Goal: Task Accomplishment & Management: Manage account settings

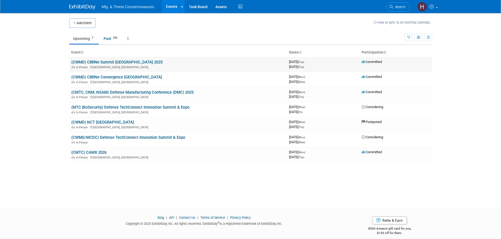
drag, startPoint x: 121, startPoint y: 59, endPoint x: 114, endPoint y: 63, distance: 7.9
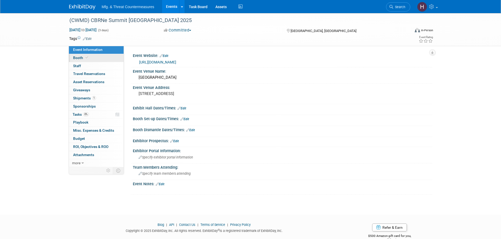
click at [87, 56] on span at bounding box center [86, 58] width 5 height 4
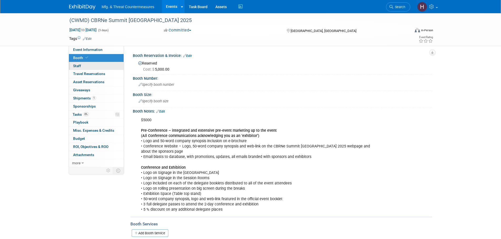
click at [105, 64] on link "0 Staff 0" at bounding box center [96, 66] width 55 height 8
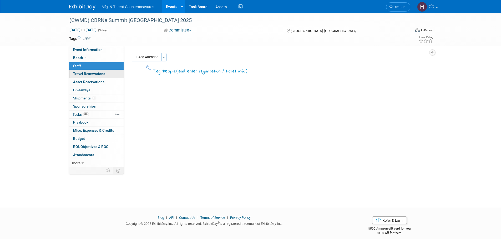
click at [97, 73] on span "Travel Reservations 0" at bounding box center [89, 74] width 32 height 4
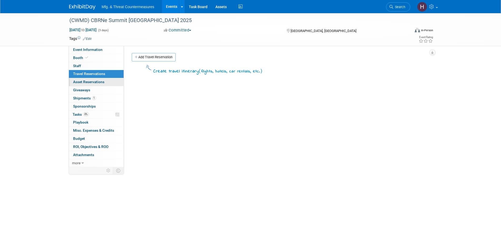
click at [86, 83] on span "Asset Reservations 0" at bounding box center [88, 82] width 31 height 4
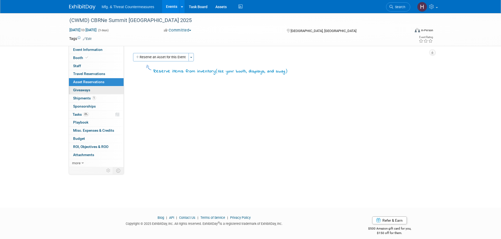
click at [82, 92] on span "Giveaways 0" at bounding box center [81, 90] width 17 height 4
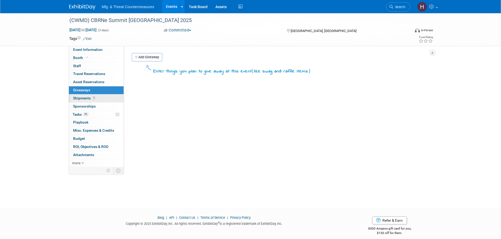
click at [79, 100] on span "Shipments 1" at bounding box center [84, 98] width 23 height 4
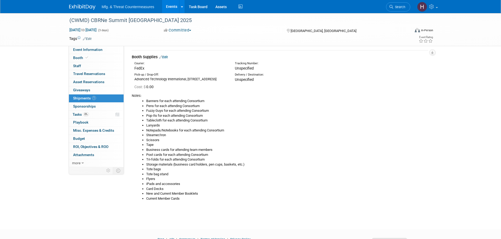
scroll to position [26, 0]
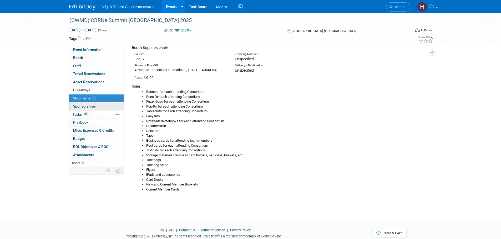
click at [104, 107] on link "0 Sponsorships 0" at bounding box center [96, 107] width 55 height 8
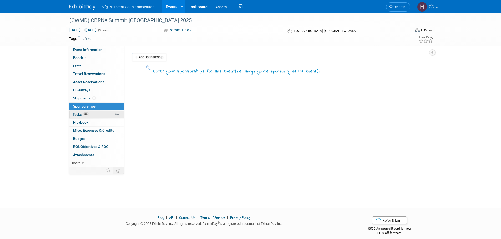
click at [97, 114] on link "0% Tasks 0%" at bounding box center [96, 115] width 55 height 8
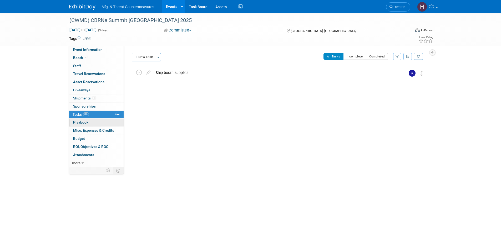
click at [95, 123] on link "0 Playbook 0" at bounding box center [96, 123] width 55 height 8
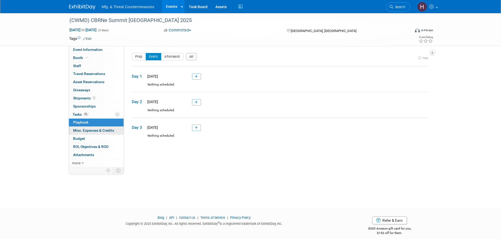
click at [93, 131] on span "Misc. Expenses & Credits 0" at bounding box center [93, 131] width 41 height 4
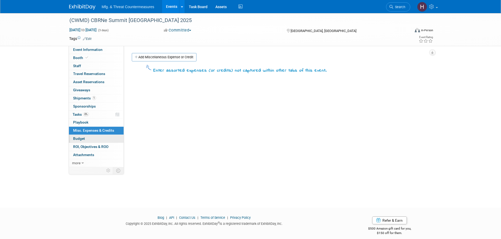
click at [88, 138] on link "Budget" at bounding box center [96, 139] width 55 height 8
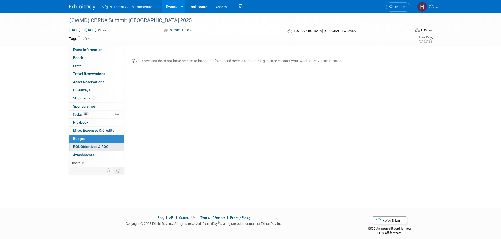
click at [87, 148] on span "ROI, Objectives & ROO 0" at bounding box center [90, 147] width 35 height 4
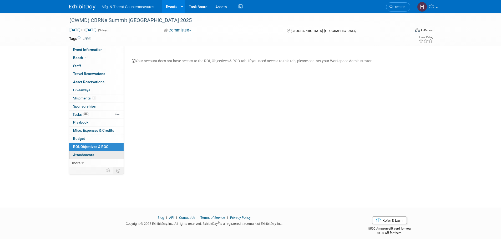
click at [83, 159] on link "0 Attachments 0" at bounding box center [96, 155] width 55 height 8
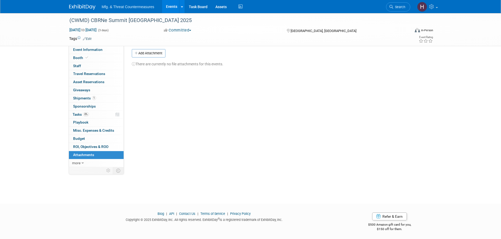
scroll to position [5, 0]
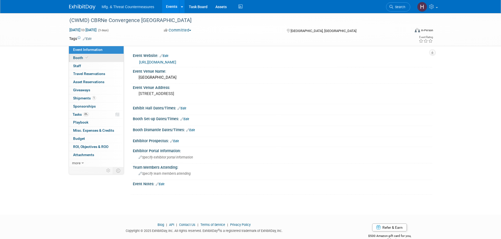
click at [78, 57] on span "Booth" at bounding box center [81, 58] width 16 height 4
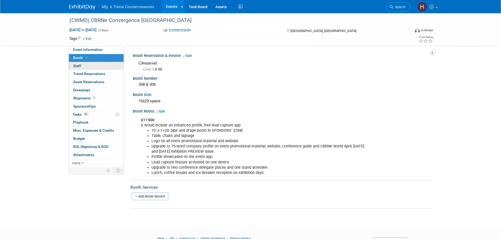
click at [79, 65] on span "Staff 0" at bounding box center [77, 66] width 8 height 4
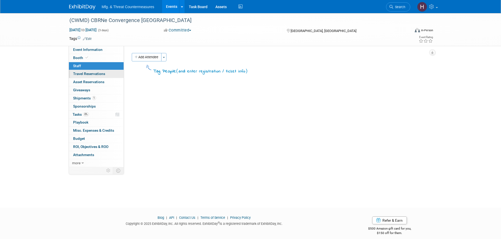
click at [84, 76] on span "Travel Reservations 0" at bounding box center [89, 74] width 32 height 4
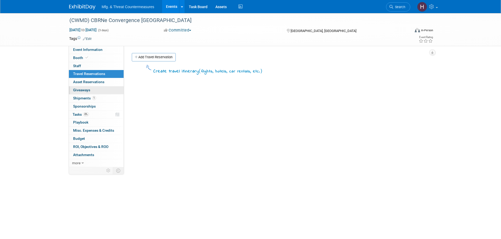
click at [78, 88] on span "Giveaways 0" at bounding box center [81, 90] width 17 height 4
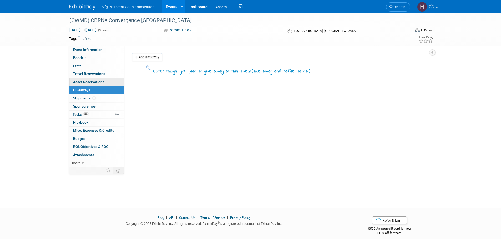
click at [79, 84] on span "Asset Reservations 0" at bounding box center [88, 82] width 31 height 4
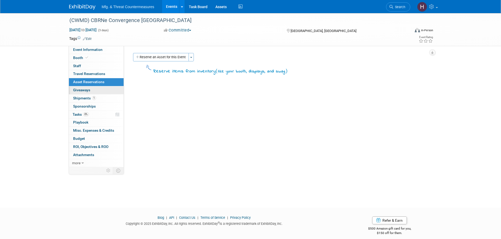
click at [78, 89] on span "Giveaways 0" at bounding box center [81, 90] width 17 height 4
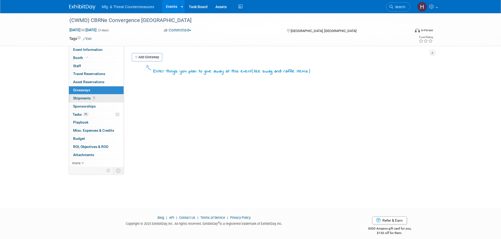
click at [81, 97] on span "Shipments 1" at bounding box center [84, 98] width 23 height 4
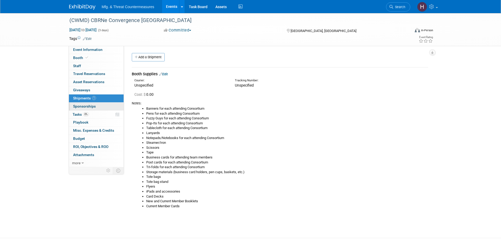
click at [82, 108] on span "Sponsorships 0" at bounding box center [84, 106] width 23 height 4
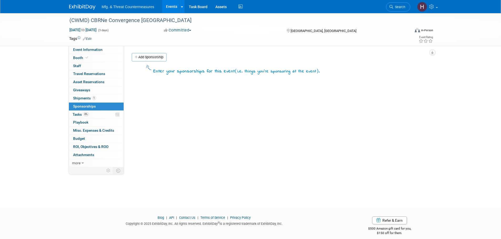
click at [81, 115] on span "Tasks 0%" at bounding box center [81, 114] width 16 height 4
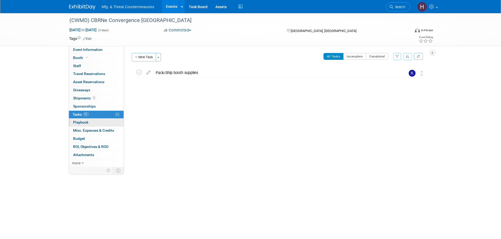
click at [82, 121] on span "Playbook 0" at bounding box center [80, 122] width 15 height 4
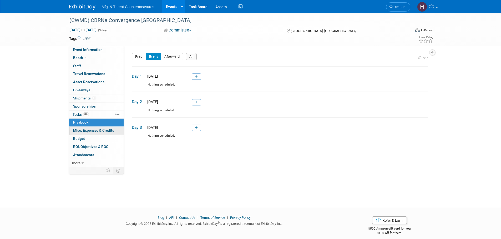
click at [80, 131] on span "Misc. Expenses & Credits 0" at bounding box center [93, 131] width 41 height 4
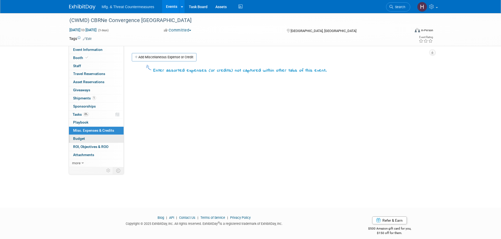
click at [78, 139] on span "Budget" at bounding box center [79, 139] width 12 height 4
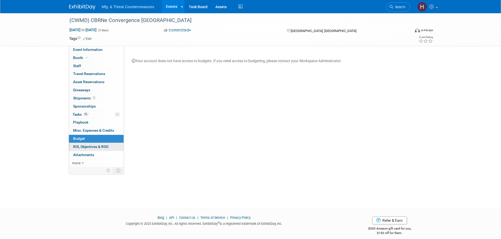
click at [75, 150] on link "0 ROI, Objectives & ROO 0" at bounding box center [96, 147] width 55 height 8
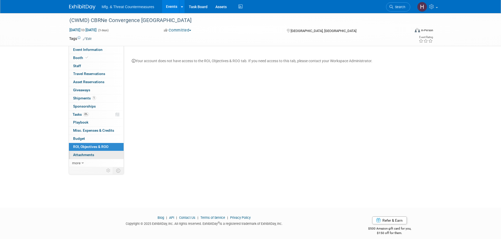
click at [81, 155] on span "Attachments 0" at bounding box center [83, 155] width 21 height 4
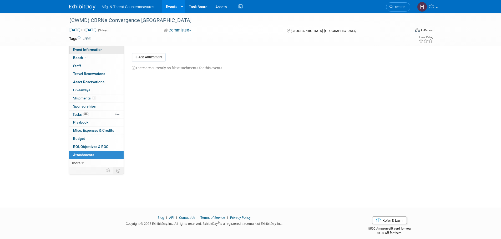
click at [89, 51] on span "Event Information" at bounding box center [87, 50] width 29 height 4
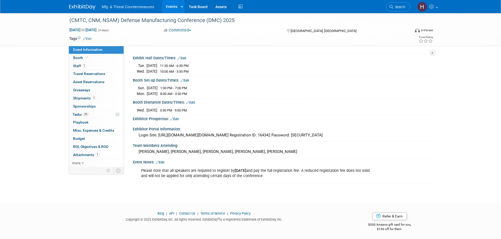
scroll to position [50, 0]
click at [77, 58] on span "Booth" at bounding box center [81, 58] width 16 height 4
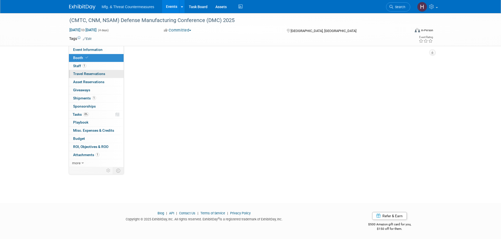
scroll to position [0, 0]
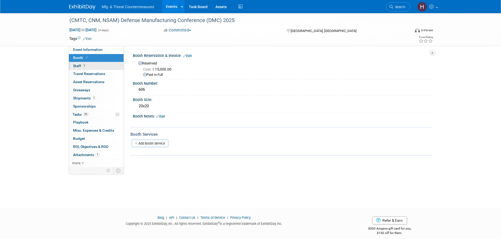
click at [76, 67] on span "Staff 1" at bounding box center [79, 66] width 13 height 4
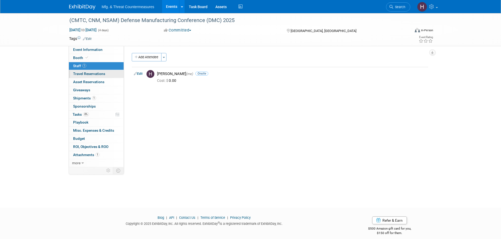
click at [76, 74] on span "Travel Reservations 0" at bounding box center [89, 74] width 32 height 4
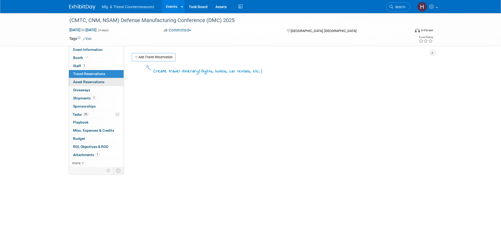
click at [77, 81] on span "Asset Reservations 0" at bounding box center [88, 82] width 31 height 4
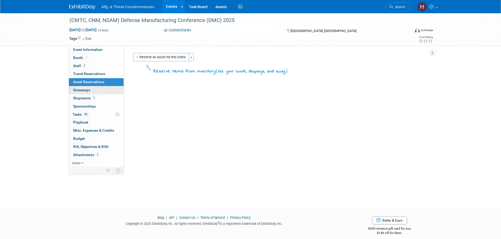
click at [83, 88] on span "Giveaways 0" at bounding box center [81, 90] width 17 height 4
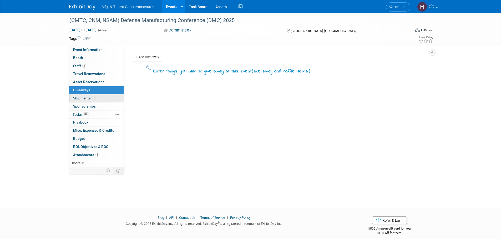
click at [82, 98] on span "Shipments 1" at bounding box center [84, 98] width 23 height 4
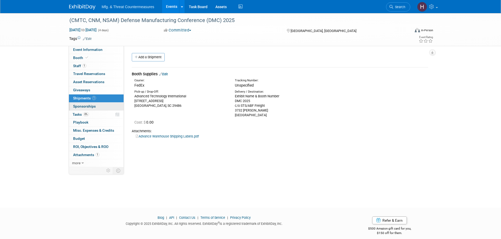
click at [81, 104] on span "Sponsorships 0" at bounding box center [84, 106] width 23 height 4
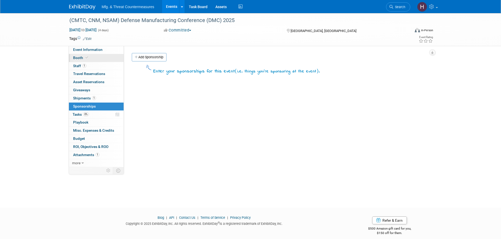
drag, startPoint x: 92, startPoint y: 64, endPoint x: 94, endPoint y: 62, distance: 3.2
click at [92, 64] on link "1 Staff 1" at bounding box center [96, 66] width 55 height 8
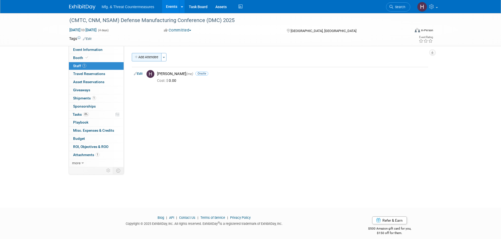
click at [149, 57] on button "Add Attendee" at bounding box center [147, 57] width 30 height 8
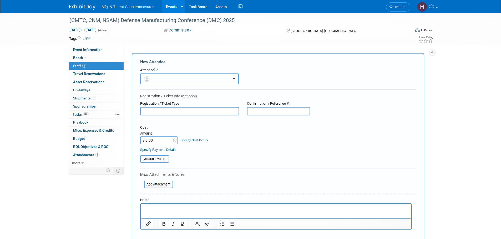
click at [198, 80] on button "button" at bounding box center [189, 79] width 99 height 11
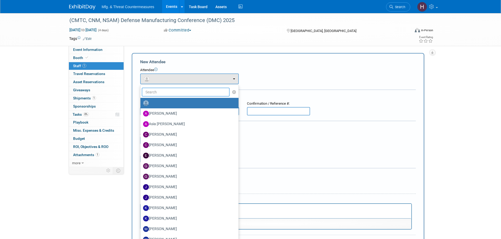
click at [180, 91] on input "text" at bounding box center [186, 92] width 88 height 9
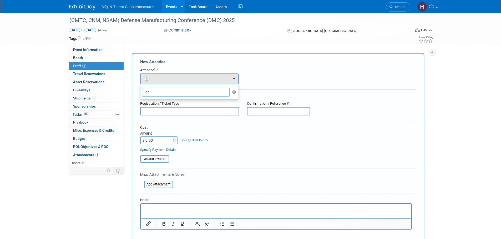
type input "d"
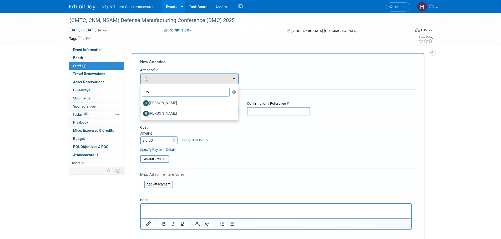
type input "r"
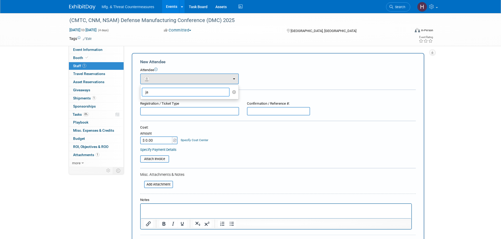
type input "j"
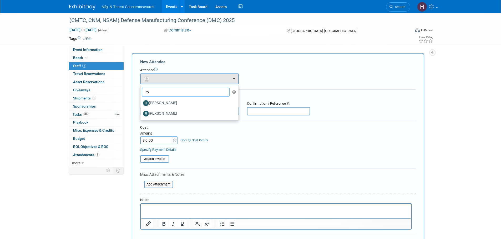
type input "r"
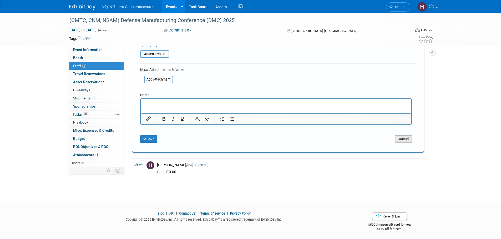
type input "hi"
click at [404, 140] on button "Cancel" at bounding box center [403, 139] width 17 height 7
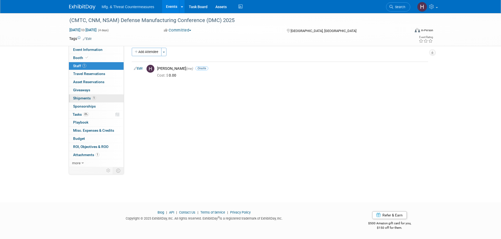
click at [90, 97] on span "Shipments 1" at bounding box center [84, 98] width 23 height 4
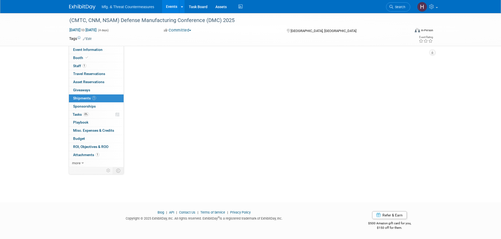
scroll to position [0, 0]
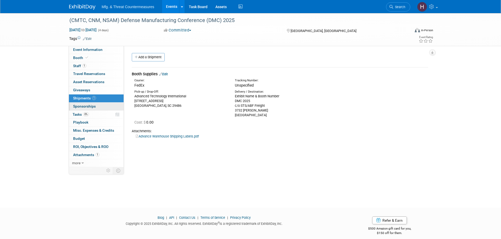
click at [86, 106] on span "Sponsorships 0" at bounding box center [84, 106] width 23 height 4
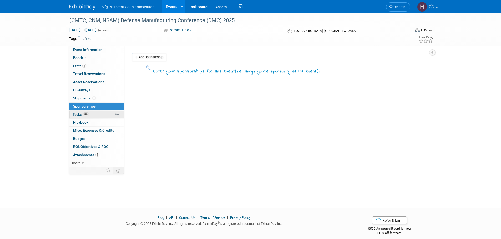
click at [83, 116] on span "Tasks 0%" at bounding box center [81, 114] width 16 height 4
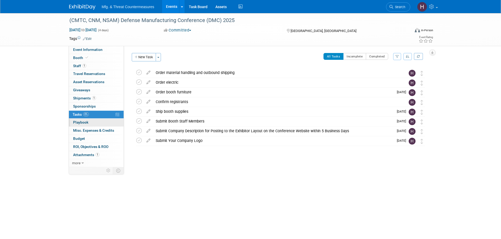
click at [82, 125] on link "0 Playbook 0" at bounding box center [96, 123] width 55 height 8
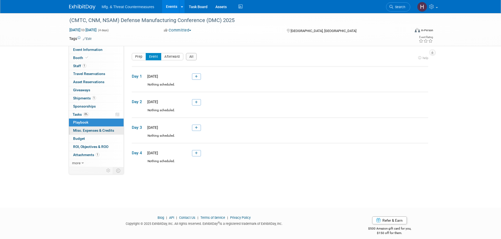
click at [81, 130] on span "Misc. Expenses & Credits 0" at bounding box center [93, 131] width 41 height 4
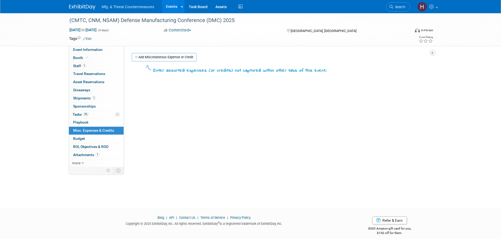
click at [81, 136] on link "Budget" at bounding box center [96, 139] width 55 height 8
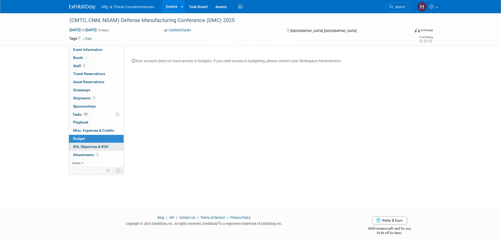
click at [80, 146] on span "ROI, Objectives & ROO 0" at bounding box center [90, 147] width 35 height 4
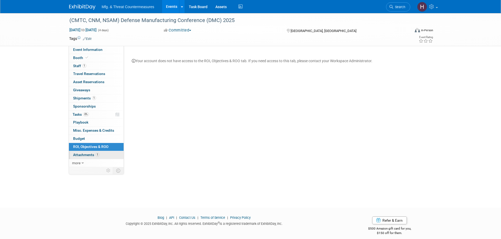
click at [84, 153] on span "Attachments 1" at bounding box center [86, 155] width 26 height 4
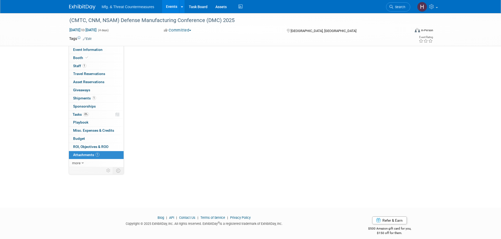
click at [84, 153] on span "Attachments 1" at bounding box center [86, 155] width 26 height 4
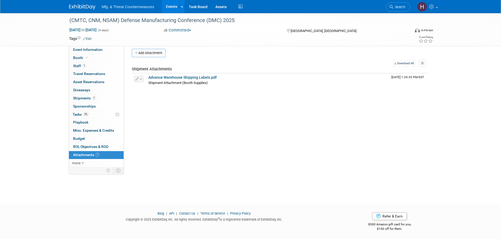
scroll to position [5, 0]
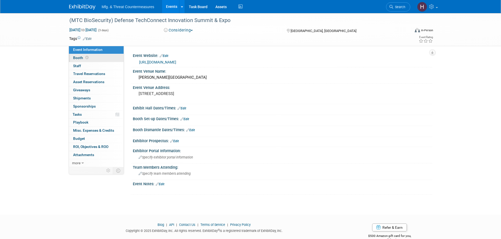
click at [94, 55] on link "Booth" at bounding box center [96, 58] width 55 height 8
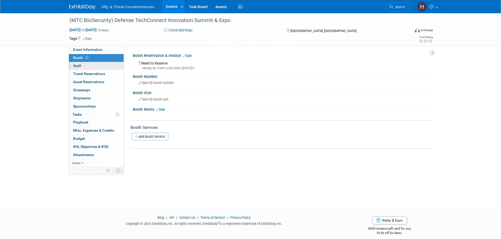
click at [83, 66] on link "0 Staff 0" at bounding box center [96, 66] width 55 height 8
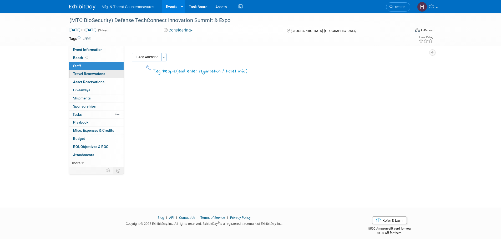
click at [80, 76] on span "Travel Reservations 0" at bounding box center [89, 74] width 32 height 4
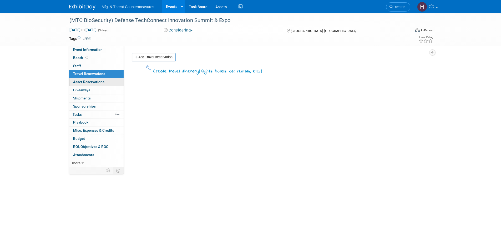
click at [79, 83] on span "Asset Reservations 0" at bounding box center [88, 82] width 31 height 4
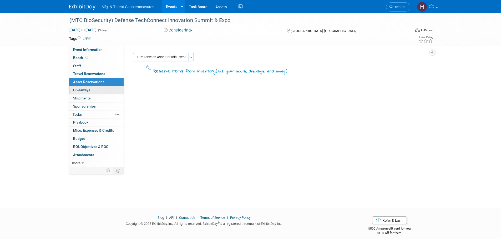
click at [78, 91] on span "Giveaways 0" at bounding box center [81, 90] width 17 height 4
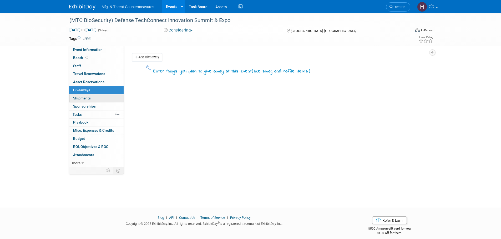
click at [77, 101] on link "0 Shipments 0" at bounding box center [96, 99] width 55 height 8
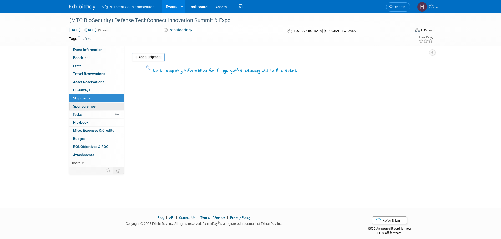
click at [76, 109] on link "0 Sponsorships 0" at bounding box center [96, 107] width 55 height 8
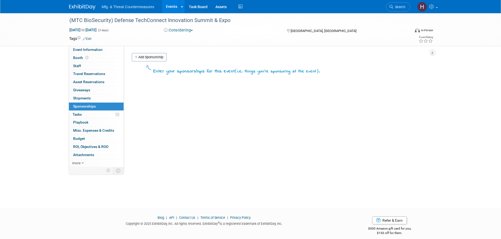
click at [80, 115] on span "Tasks 0%" at bounding box center [77, 114] width 9 height 4
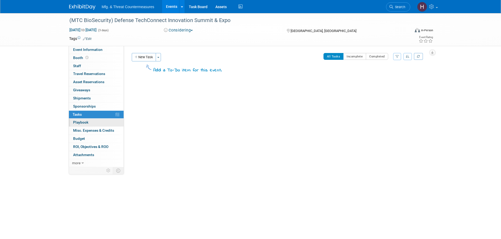
click at [84, 124] on span "Playbook 0" at bounding box center [80, 122] width 15 height 4
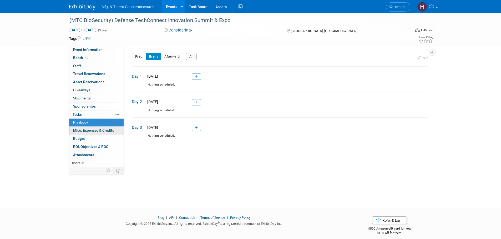
click at [87, 131] on span "Misc. Expenses & Credits 0" at bounding box center [93, 131] width 41 height 4
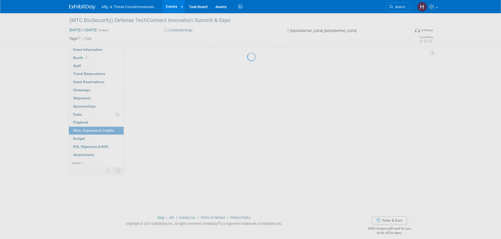
click at [247, 131] on div at bounding box center [250, 119] width 7 height 239
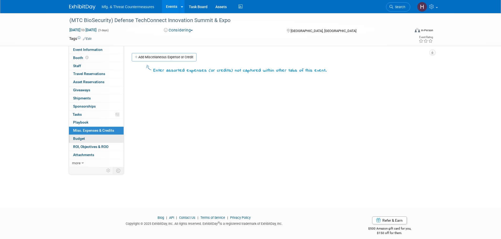
click at [87, 138] on link "Budget" at bounding box center [96, 139] width 55 height 8
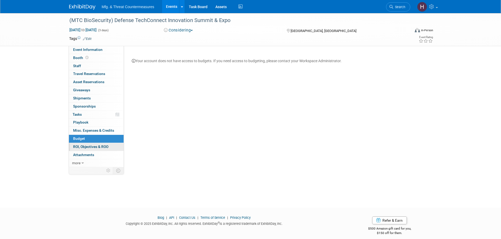
click at [99, 148] on span "ROI, Objectives & ROO 0" at bounding box center [90, 147] width 35 height 4
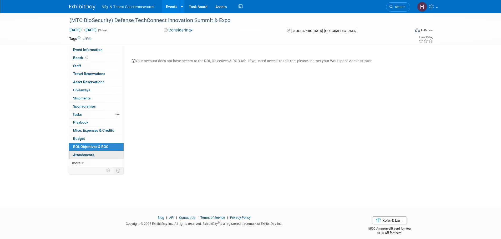
click at [91, 155] on span "Attachments 0" at bounding box center [83, 155] width 21 height 4
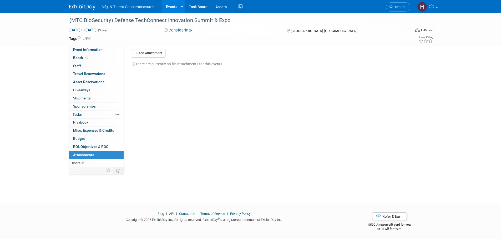
scroll to position [5, 0]
